Goal: Information Seeking & Learning: Learn about a topic

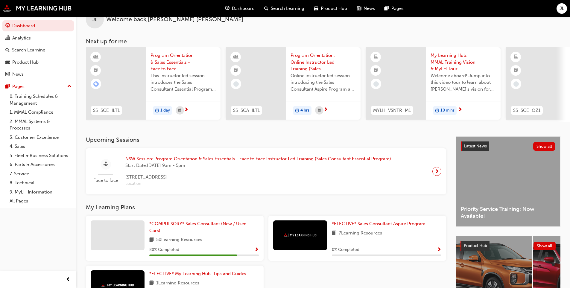
scroll to position [69, 0]
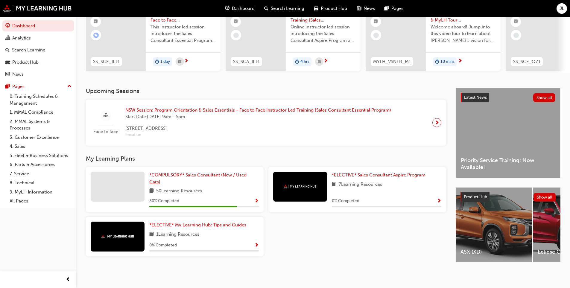
click at [193, 173] on span "*COMPULSORY* Sales Consultant (New / Used Cars)" at bounding box center [197, 178] width 97 height 12
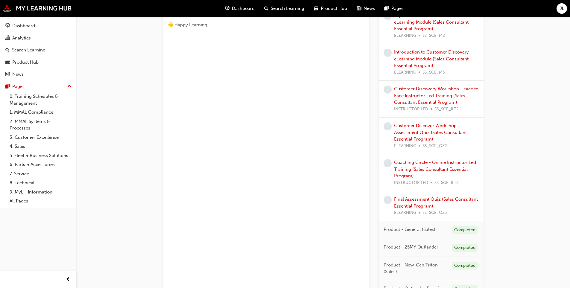
scroll to position [442, 0]
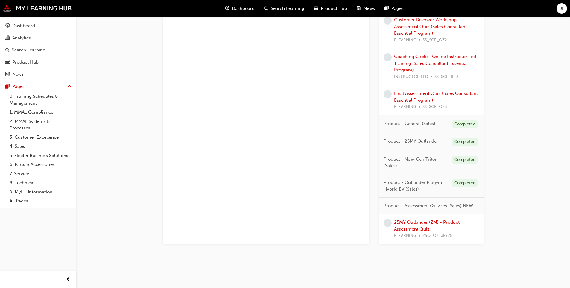
click at [415, 230] on link "25MY Outlander (ZM) - Product Assessment Quiz" at bounding box center [427, 226] width 66 height 12
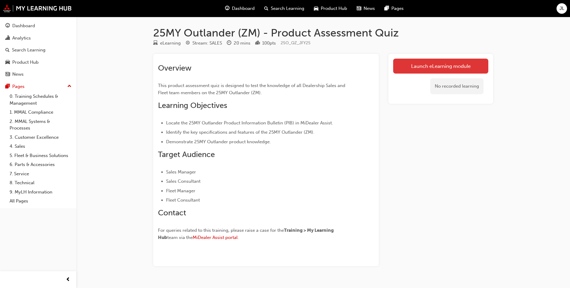
click at [427, 59] on link "Launch eLearning module" at bounding box center [440, 66] width 95 height 15
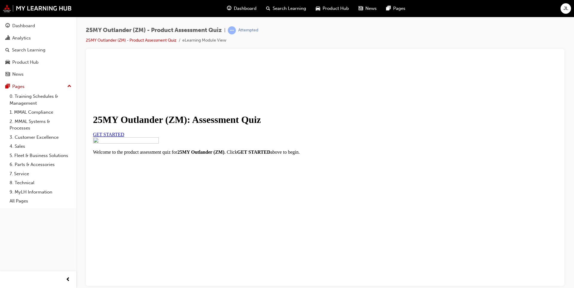
click at [124, 137] on link "GET STARTED" at bounding box center [108, 134] width 31 height 5
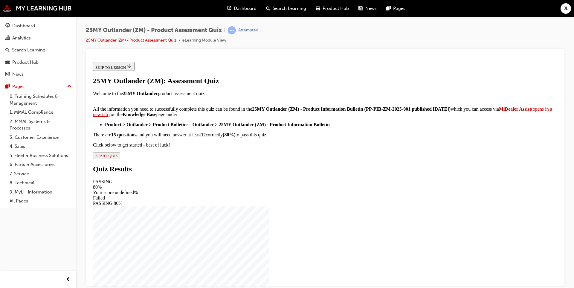
scroll to position [84, 0]
click at [232, 159] on div "25MY Outlander (ZM): Assessment Quiz Welcome to the 25MY Outlander product asse…" at bounding box center [325, 118] width 465 height 82
click at [118, 158] on span "START QUIZ" at bounding box center [106, 155] width 22 height 4
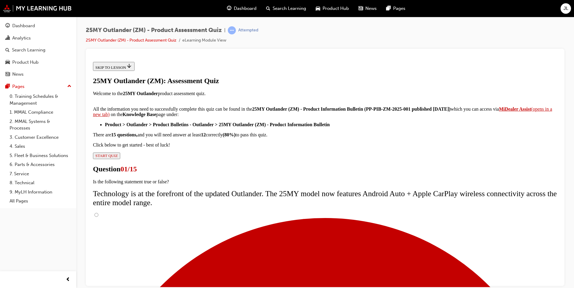
click at [98, 213] on input "True" at bounding box center [97, 215] width 4 height 4
radio input "true"
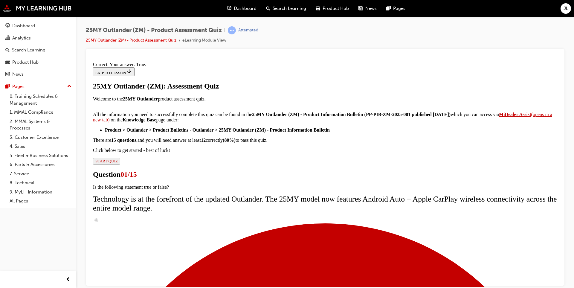
scroll to position [57, 0]
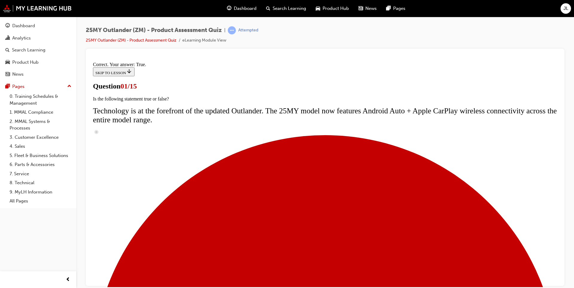
scroll to position [72, 0]
radio input "true"
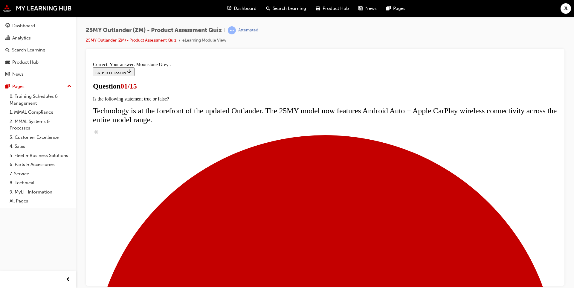
scroll to position [132, 0]
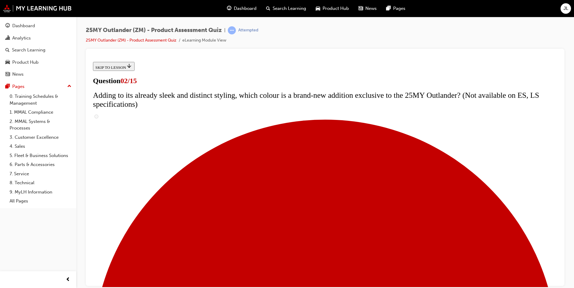
scroll to position [90, 0]
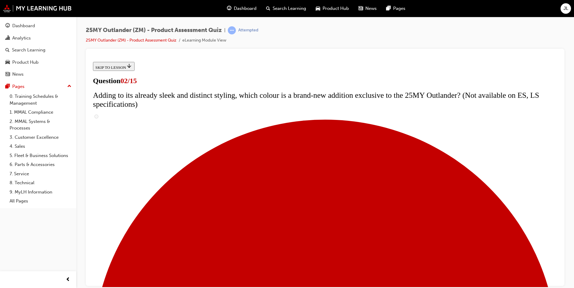
checkbox input "false"
checkbox input "true"
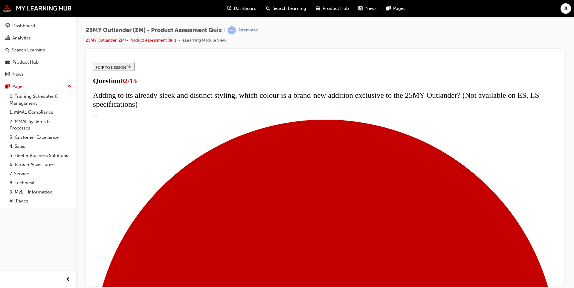
checkbox input "true"
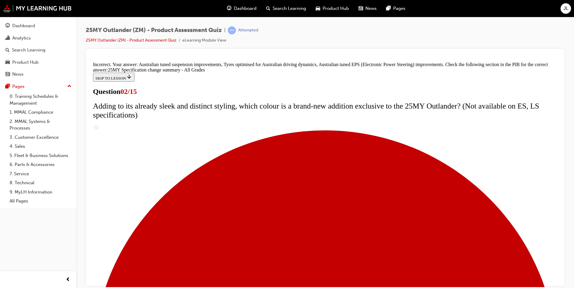
scroll to position [189, 0]
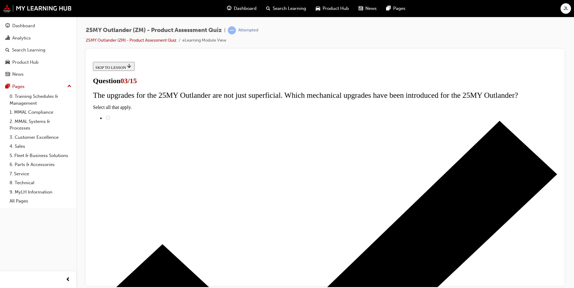
scroll to position [30, 0]
radio input "true"
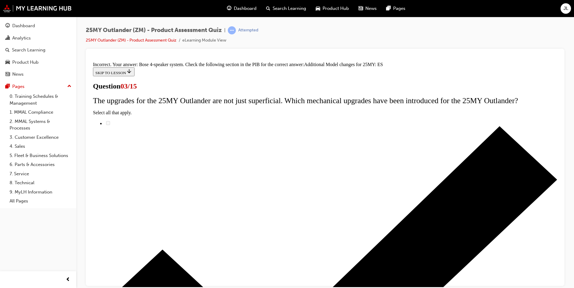
scroll to position [121, 0]
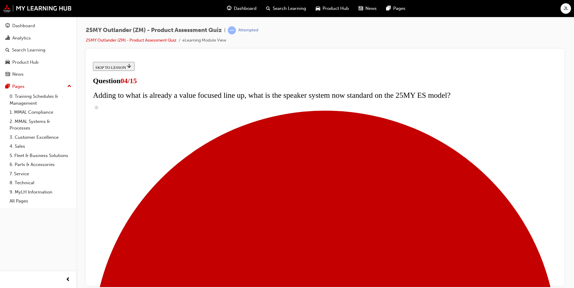
scroll to position [30, 0]
checkbox input "true"
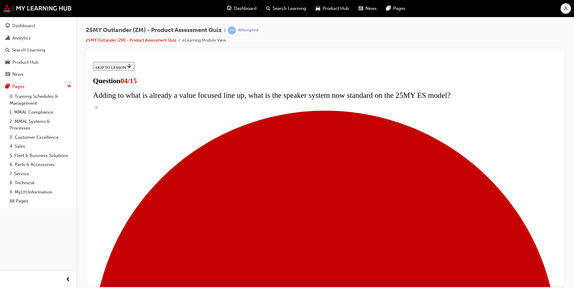
checkbox input "true"
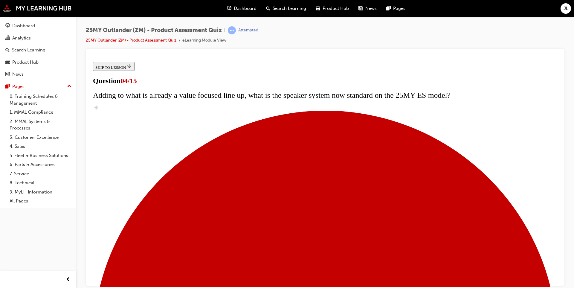
checkbox input "true"
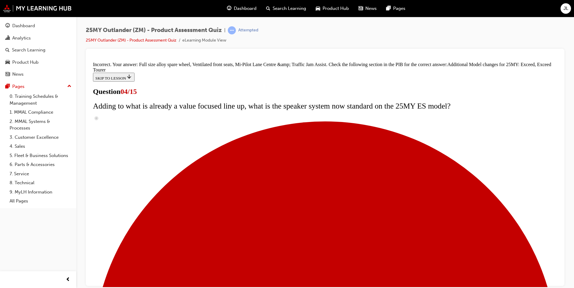
scroll to position [213, 0]
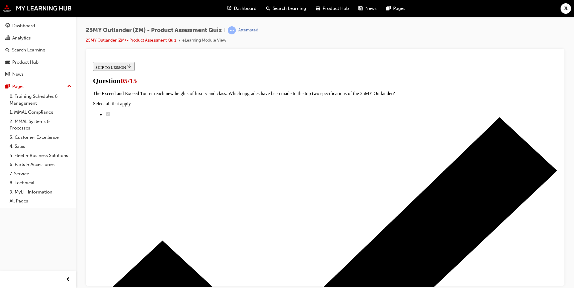
scroll to position [60, 0]
drag, startPoint x: 300, startPoint y: 91, endPoint x: 318, endPoint y: 87, distance: 18.6
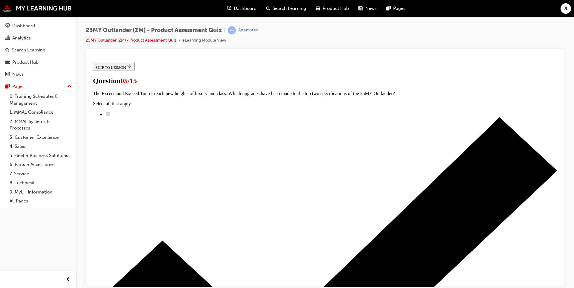
radio input "true"
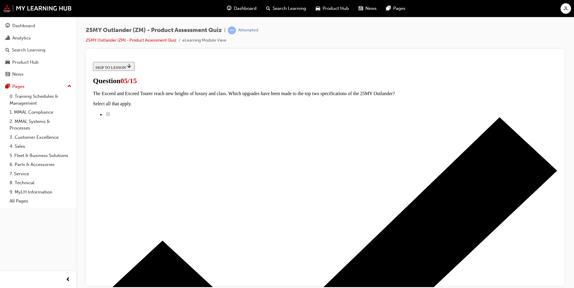
radio input "true"
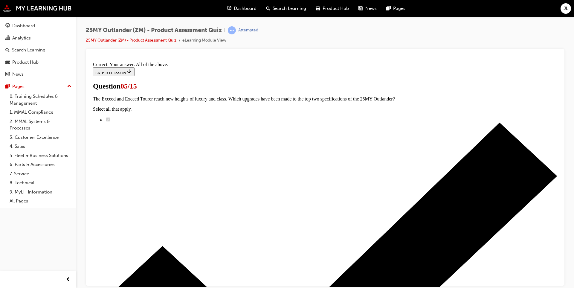
scroll to position [132, 0]
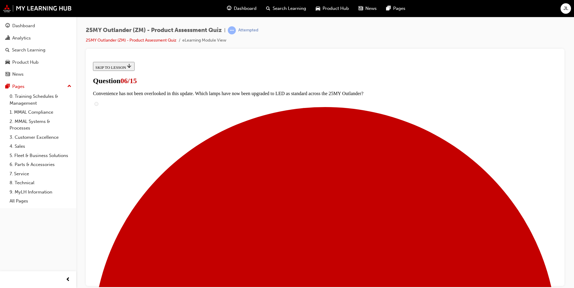
scroll to position [120, 0]
radio input "true"
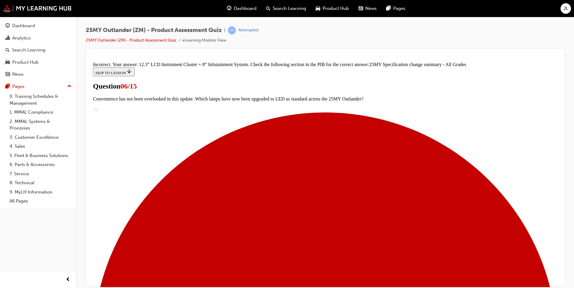
scroll to position [226, 0]
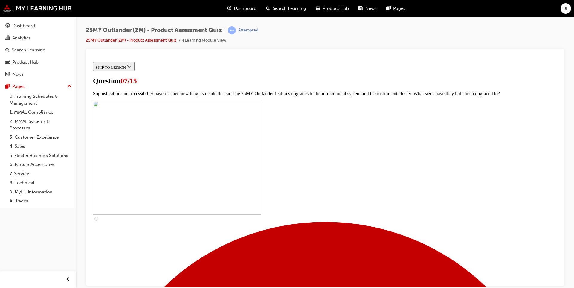
scroll to position [238, 0]
checkbox input "true"
drag, startPoint x: 241, startPoint y: 165, endPoint x: 245, endPoint y: 156, distance: 10.8
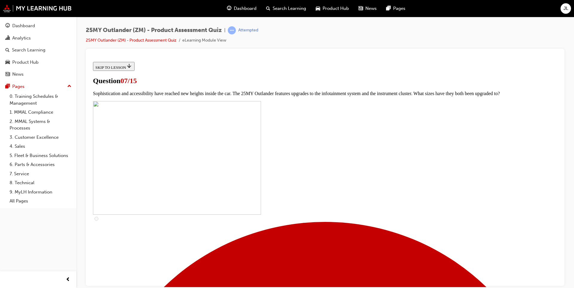
checkbox input "true"
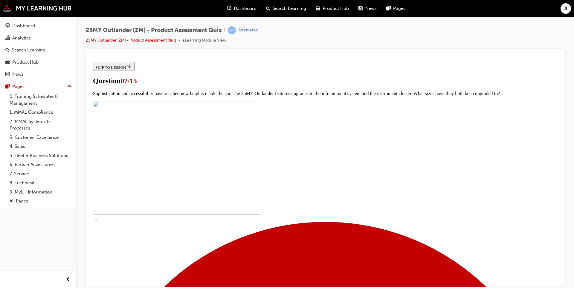
checkbox input "true"
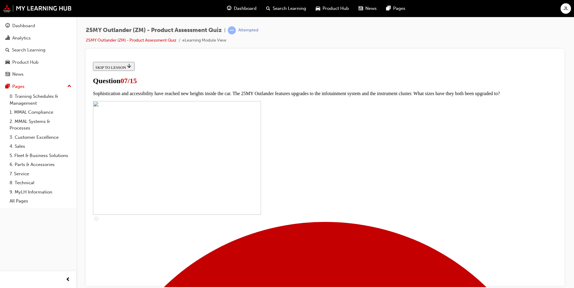
checkbox input "true"
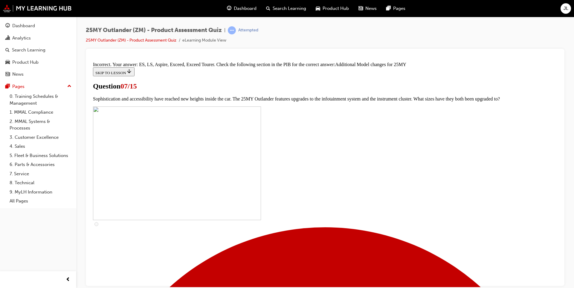
scroll to position [294, 0]
drag, startPoint x: 322, startPoint y: 238, endPoint x: 327, endPoint y: 248, distance: 11.1
drag, startPoint x: 327, startPoint y: 250, endPoint x: 327, endPoint y: 260, distance: 10.2
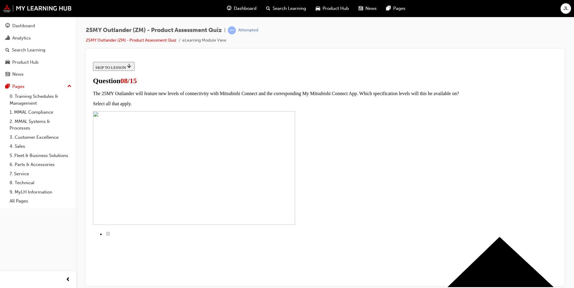
scroll to position [30, 0]
radio input "true"
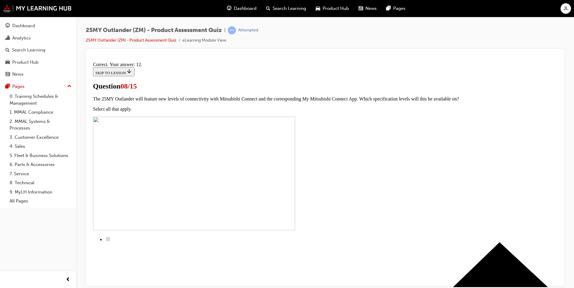
scroll to position [84, 0]
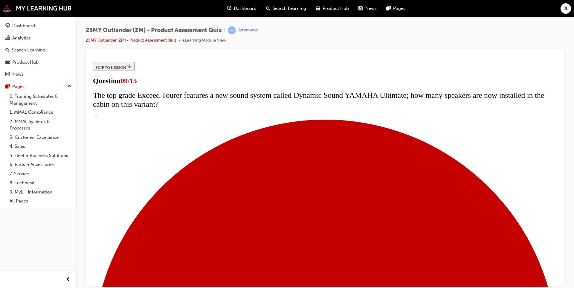
scroll to position [60, 0]
drag, startPoint x: 323, startPoint y: 86, endPoint x: 355, endPoint y: 90, distance: 32.0
drag, startPoint x: 305, startPoint y: 101, endPoint x: 349, endPoint y: 100, distance: 43.4
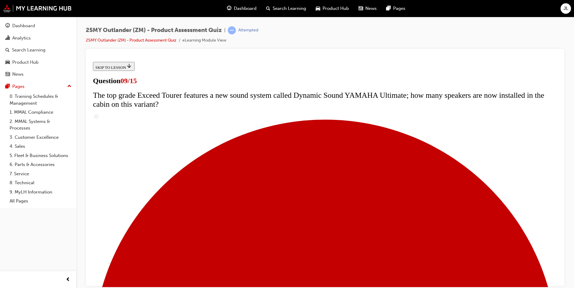
scroll to position [209, 0]
radio input "true"
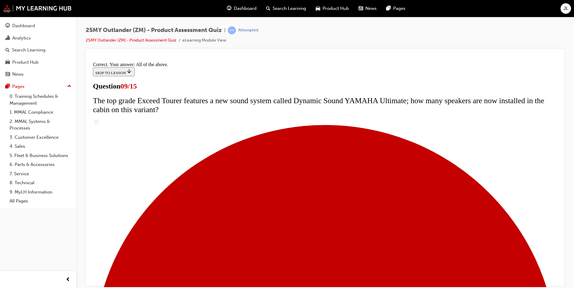
scroll to position [298, 0]
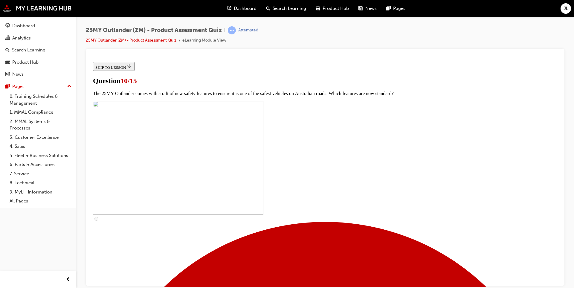
scroll to position [120, 0]
checkbox input "true"
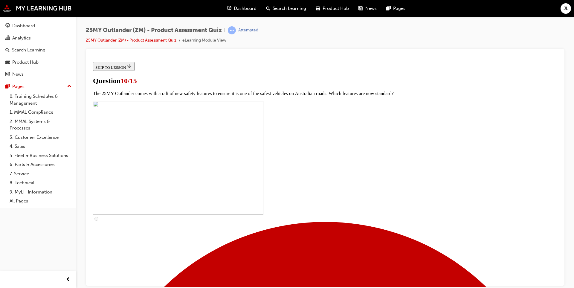
checkbox input "true"
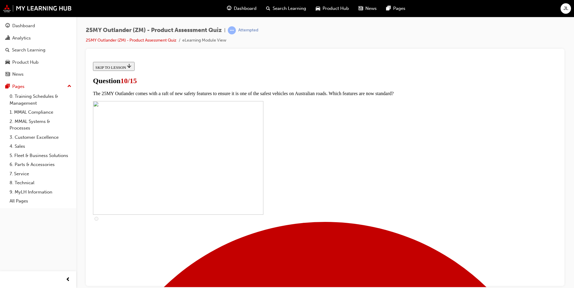
checkbox input "true"
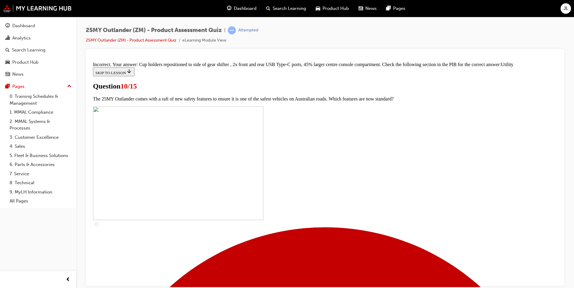
scroll to position [279, 0]
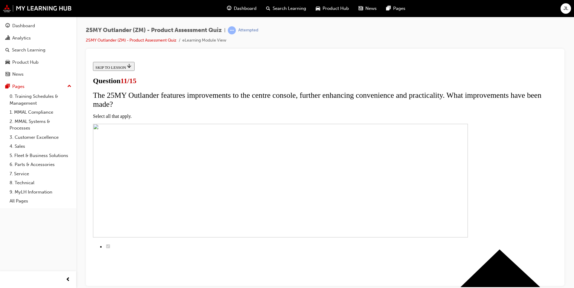
scroll to position [30, 0]
checkbox input "true"
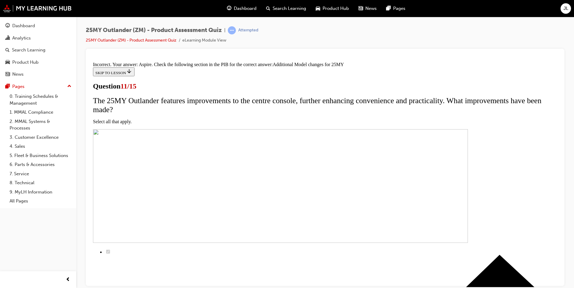
scroll to position [165, 0]
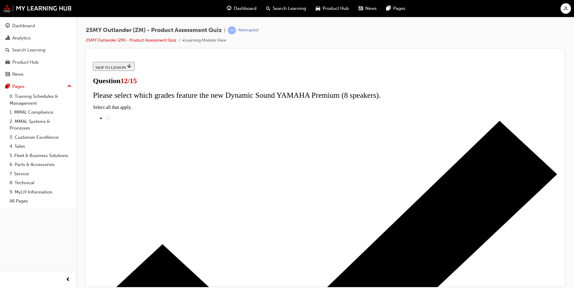
radio input "true"
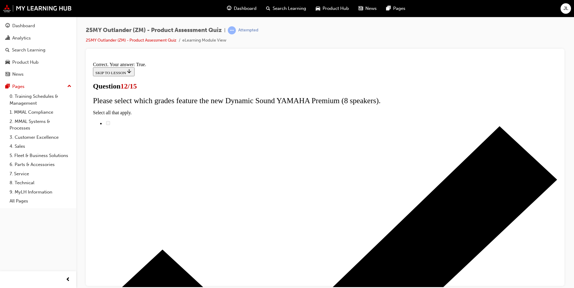
scroll to position [57, 0]
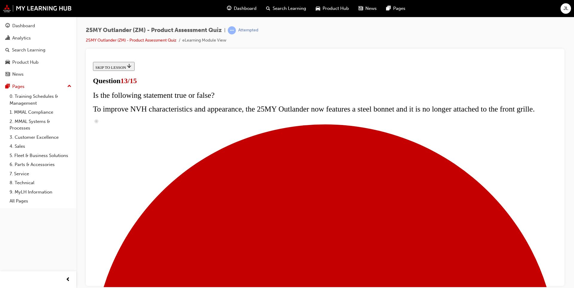
scroll to position [102, 0]
radio input "true"
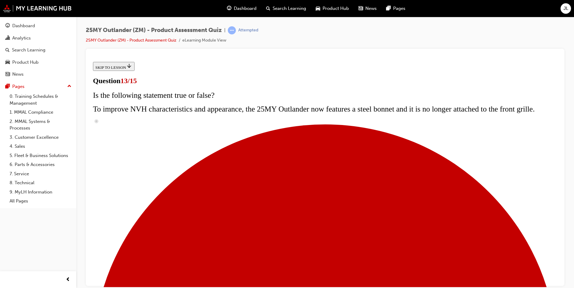
radio input "true"
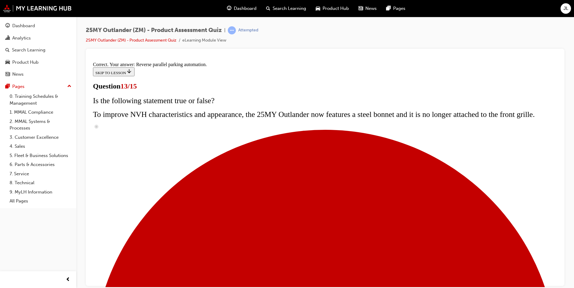
scroll to position [142, 0]
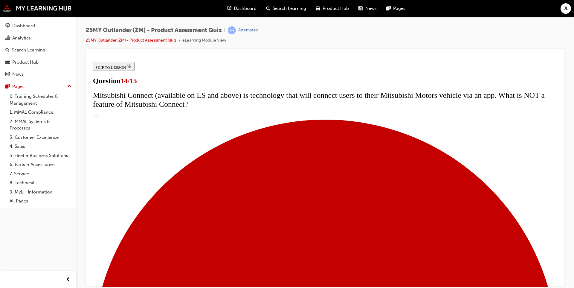
scroll to position [209, 0]
radio input "true"
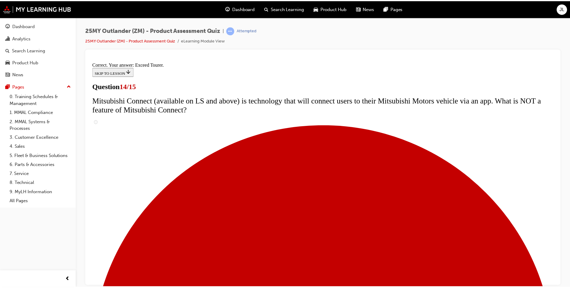
scroll to position [237, 0]
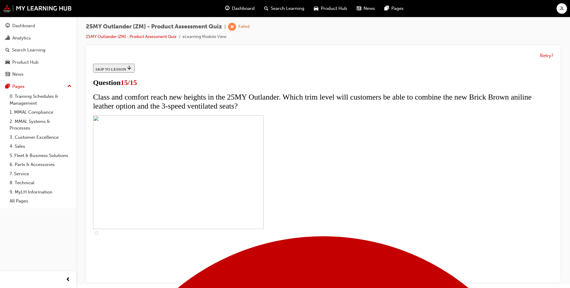
scroll to position [4, 0]
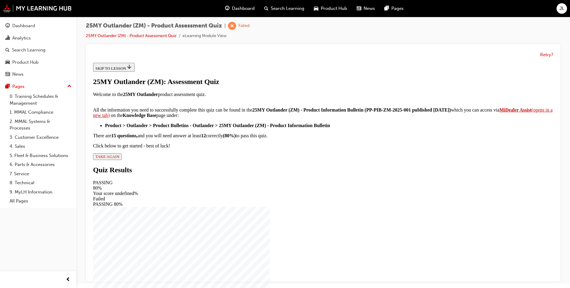
scroll to position [84, 0]
click at [119, 159] on span "TAKE AGAIN" at bounding box center [107, 156] width 24 height 4
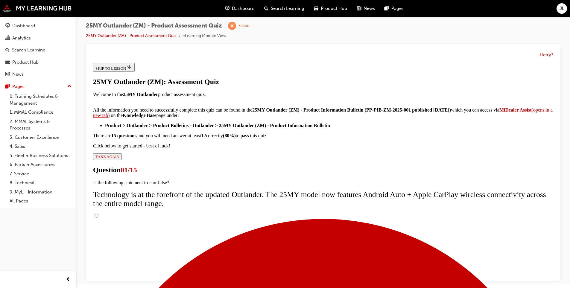
scroll to position [38, 0]
click at [98, 214] on input "True" at bounding box center [97, 216] width 4 height 4
radio input "true"
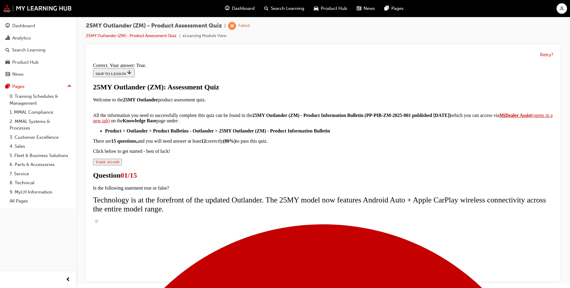
scroll to position [57, 0]
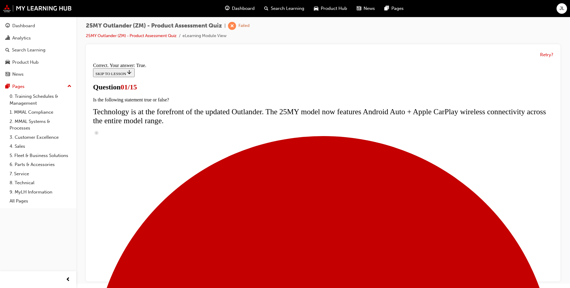
radio input "true"
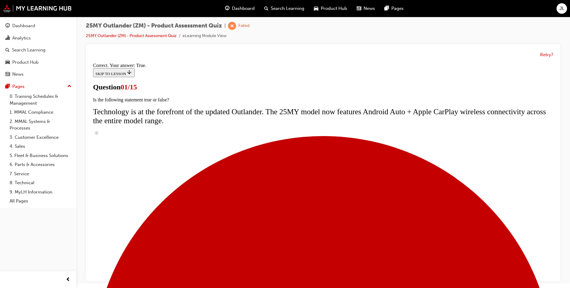
radio input "true"
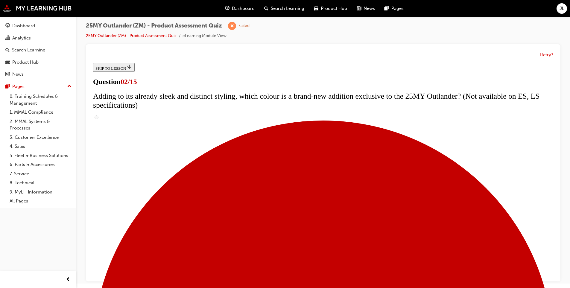
scroll to position [90, 0]
checkbox input "true"
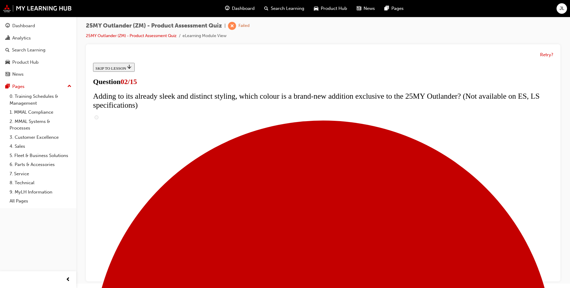
checkbox input "true"
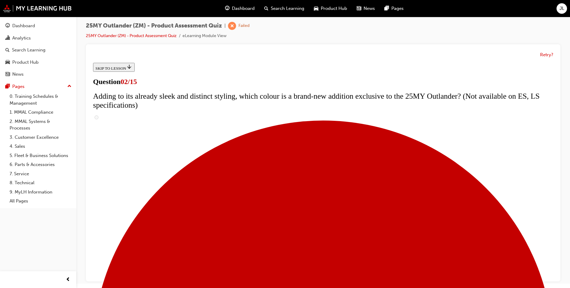
checkbox input "true"
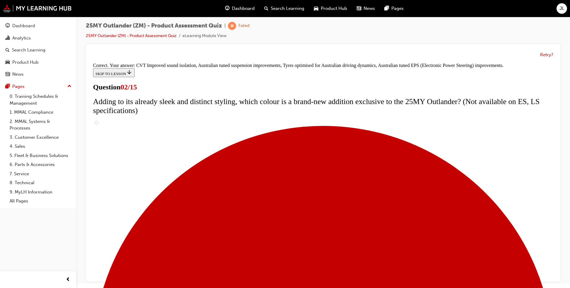
scroll to position [153, 0]
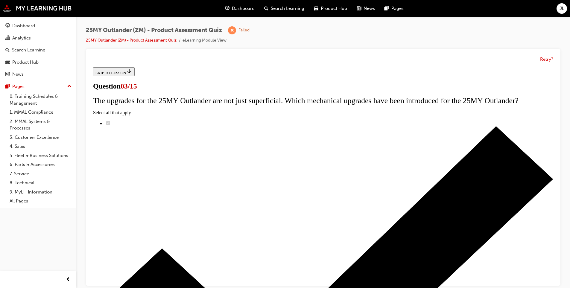
scroll to position [30, 0]
radio input "true"
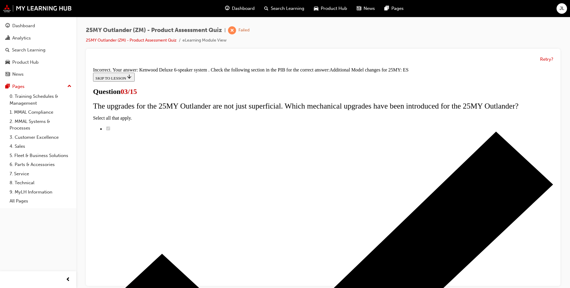
scroll to position [121, 0]
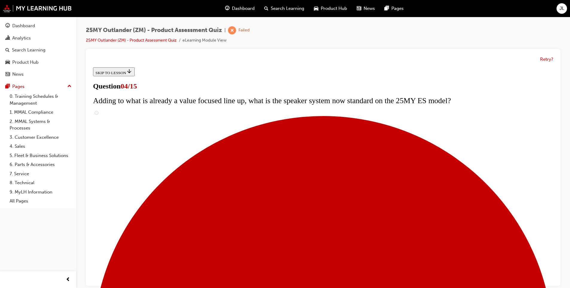
scroll to position [90, 0]
checkbox input "true"
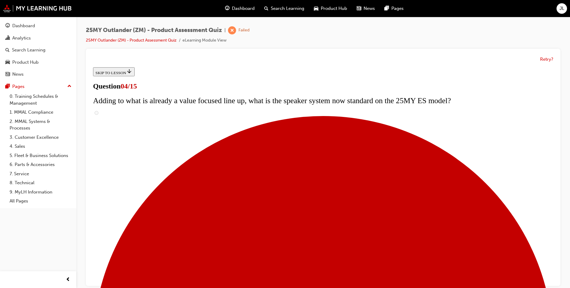
checkbox input "true"
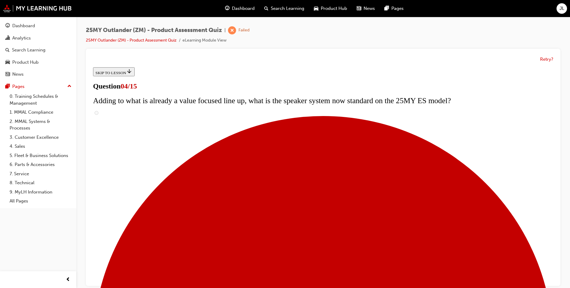
checkbox input "true"
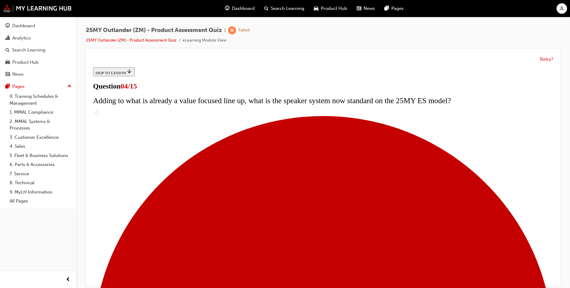
checkbox input "true"
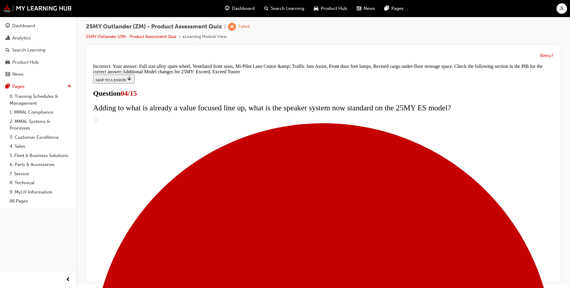
scroll to position [4, 0]
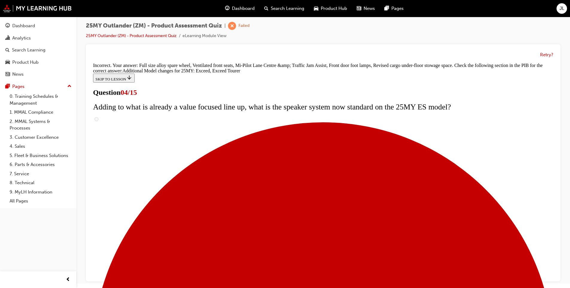
drag, startPoint x: 313, startPoint y: 250, endPoint x: 313, endPoint y: 253, distance: 3.3
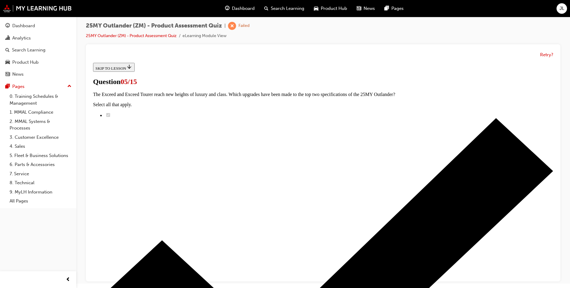
scroll to position [90, 0]
radio input "true"
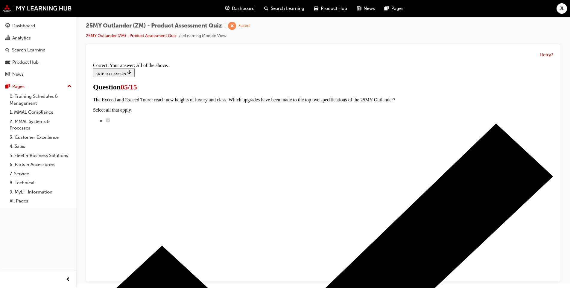
scroll to position [132, 0]
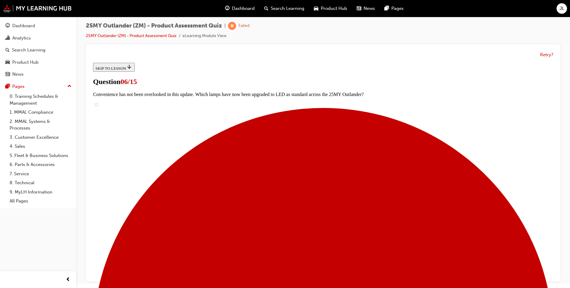
scroll to position [125, 0]
radio input "true"
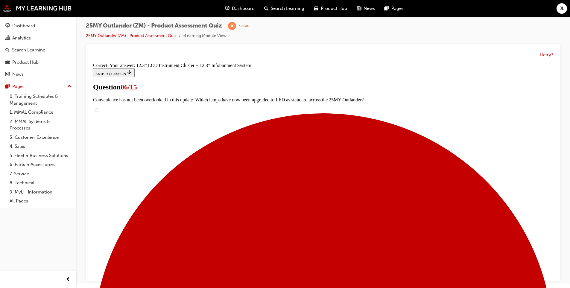
scroll to position [189, 0]
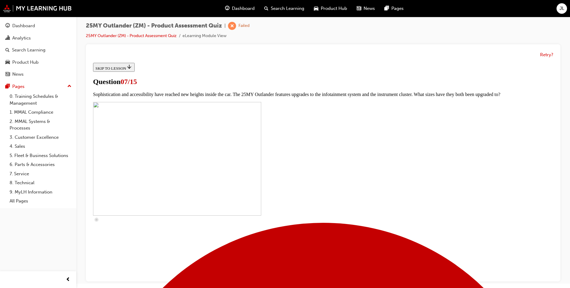
scroll to position [200, 0]
checkbox input "true"
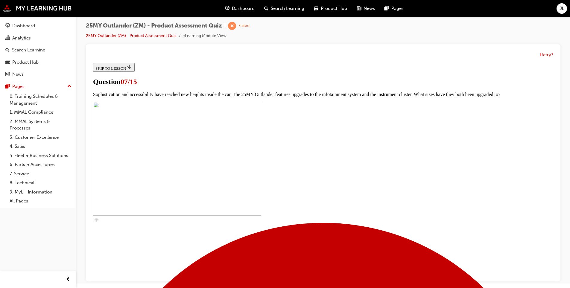
checkbox input "true"
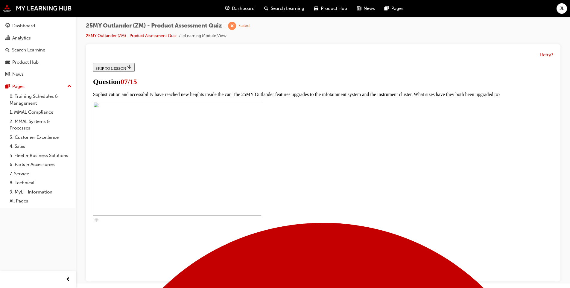
checkbox input "true"
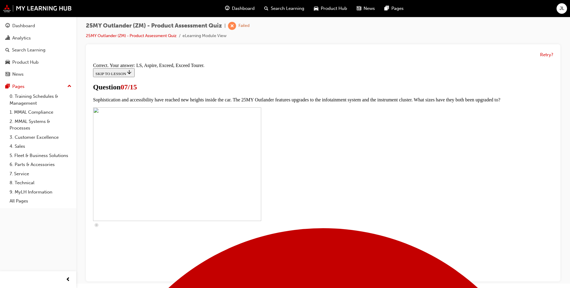
scroll to position [257, 0]
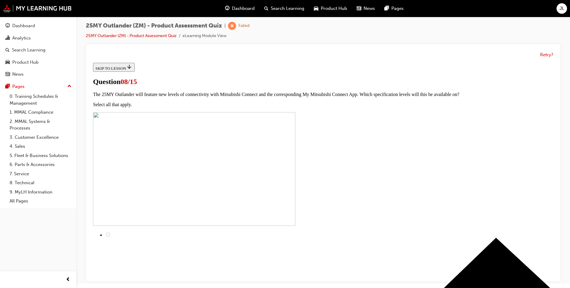
radio input "true"
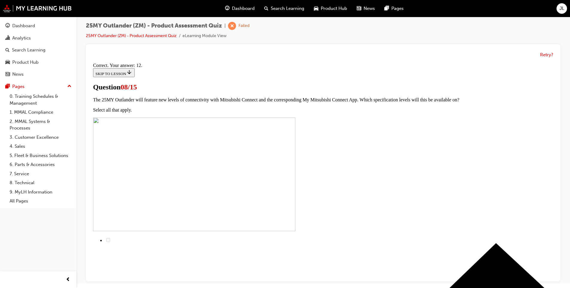
scroll to position [84, 0]
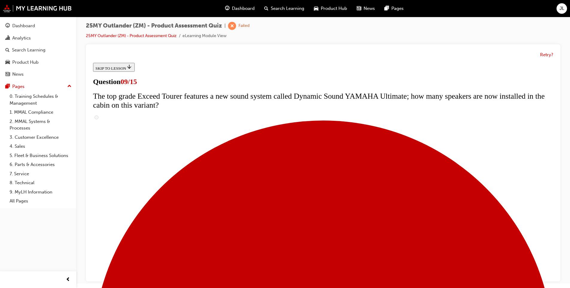
scroll to position [233, 0]
radio input "true"
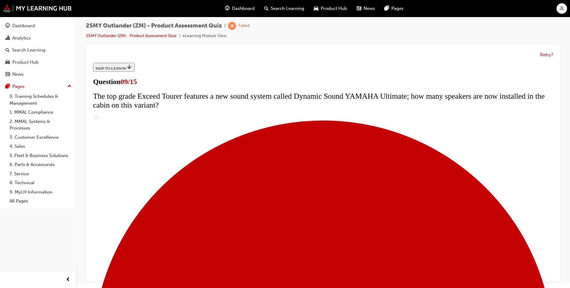
radio input "true"
drag, startPoint x: 305, startPoint y: 272, endPoint x: 307, endPoint y: 274, distance: 3.2
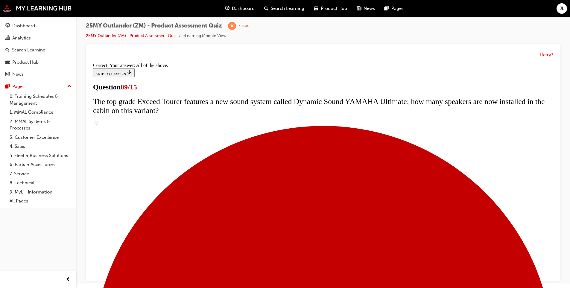
scroll to position [298, 0]
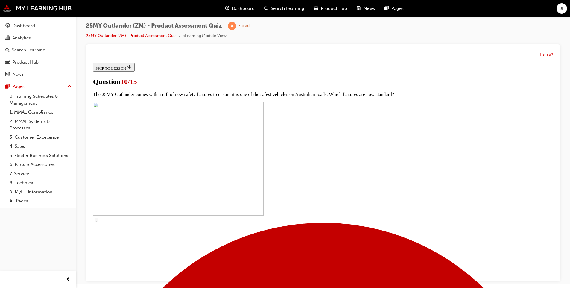
scroll to position [150, 0]
checkbox input "true"
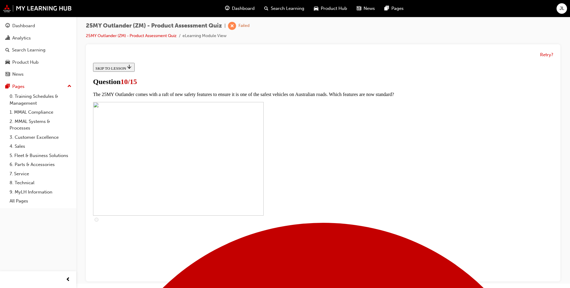
checkbox input "true"
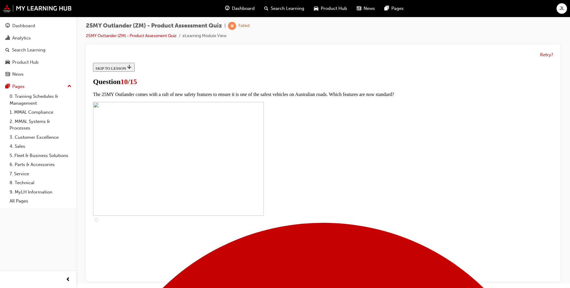
checkbox input "true"
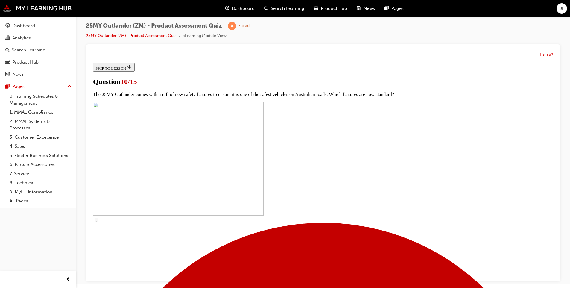
checkbox input "true"
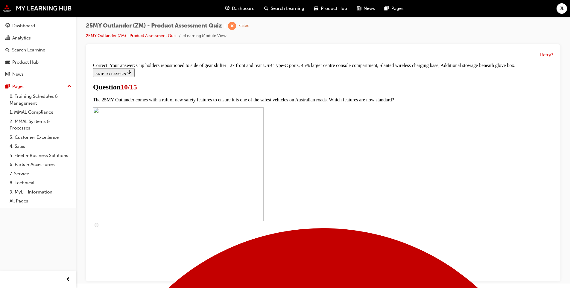
scroll to position [242, 0]
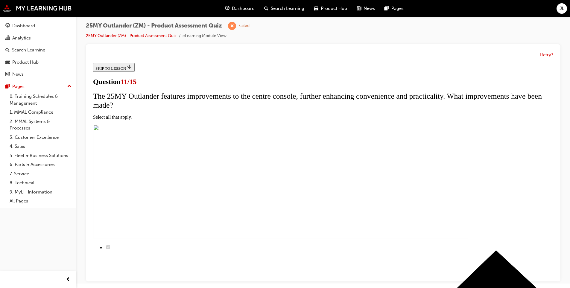
scroll to position [60, 0]
checkbox input "true"
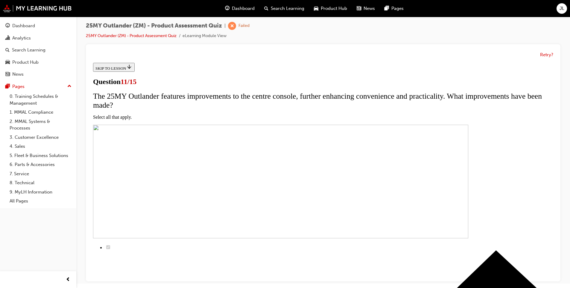
checkbox input "false"
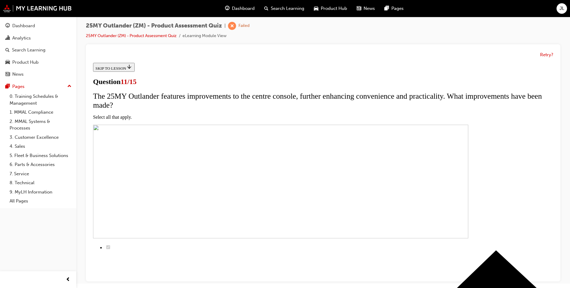
checkbox input "false"
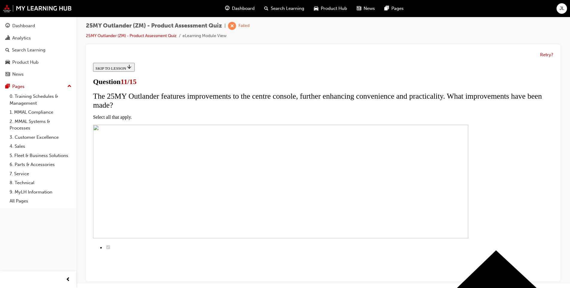
checkbox input "true"
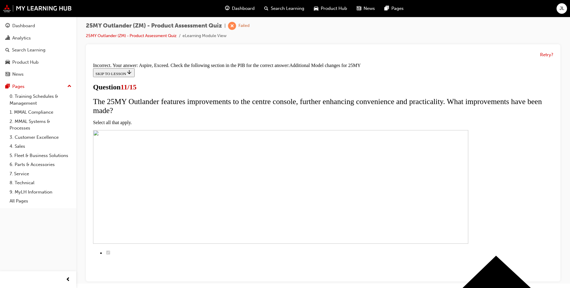
scroll to position [165, 0]
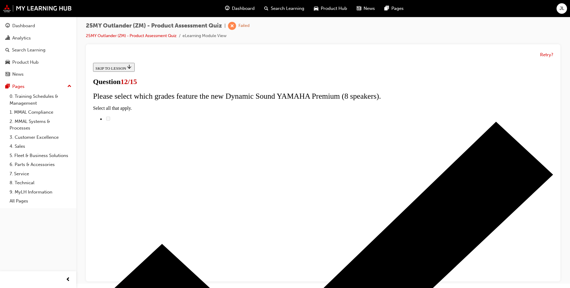
radio input "true"
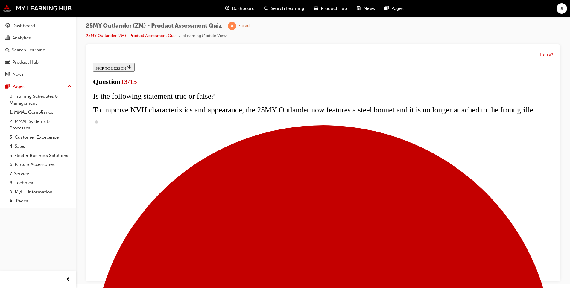
scroll to position [124, 0]
radio input "true"
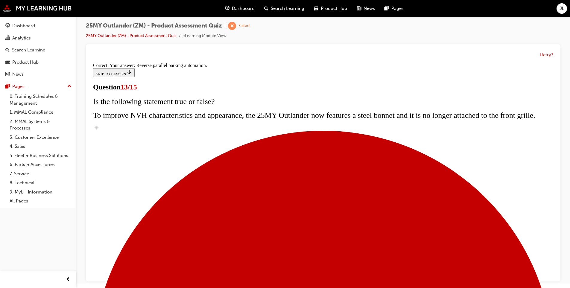
scroll to position [142, 0]
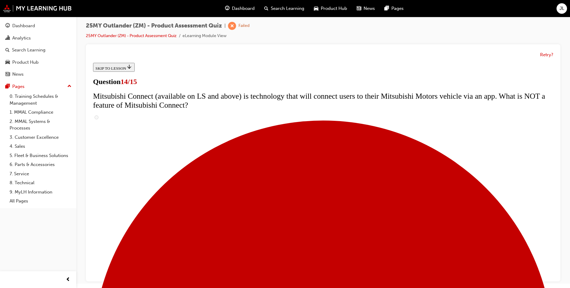
scroll to position [173, 0]
radio input "true"
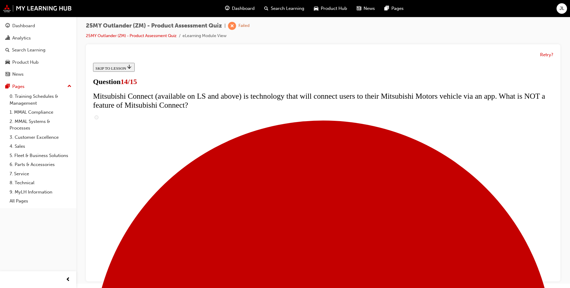
radio input "true"
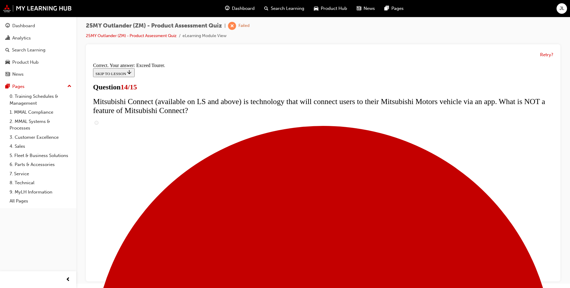
scroll to position [237, 0]
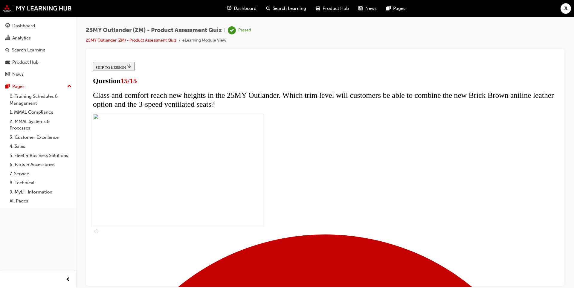
scroll to position [77, 0]
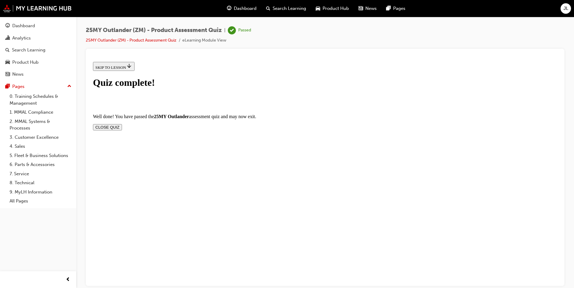
click at [122, 124] on button "CLOSE QUIZ" at bounding box center [107, 127] width 29 height 6
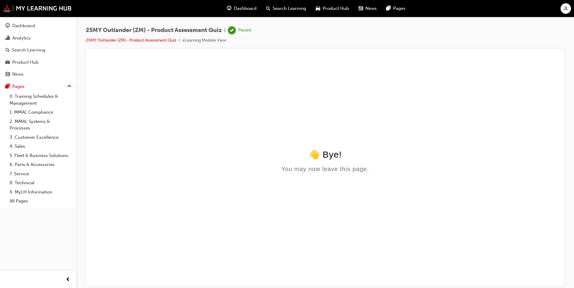
scroll to position [0, 0]
